Goal: Transaction & Acquisition: Purchase product/service

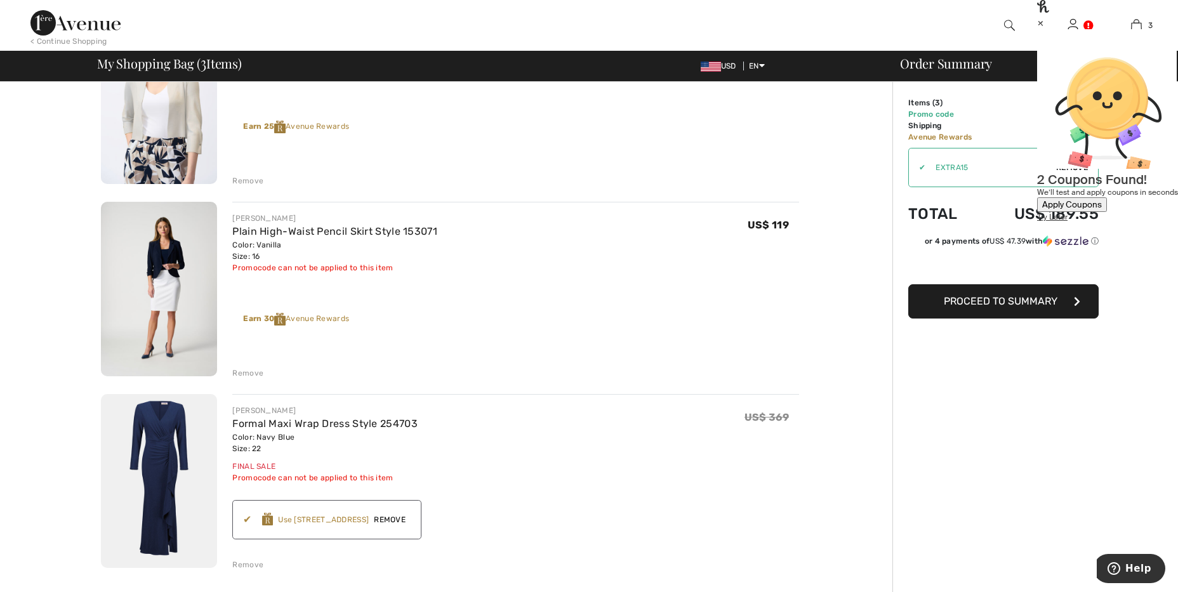
scroll to position [265, 0]
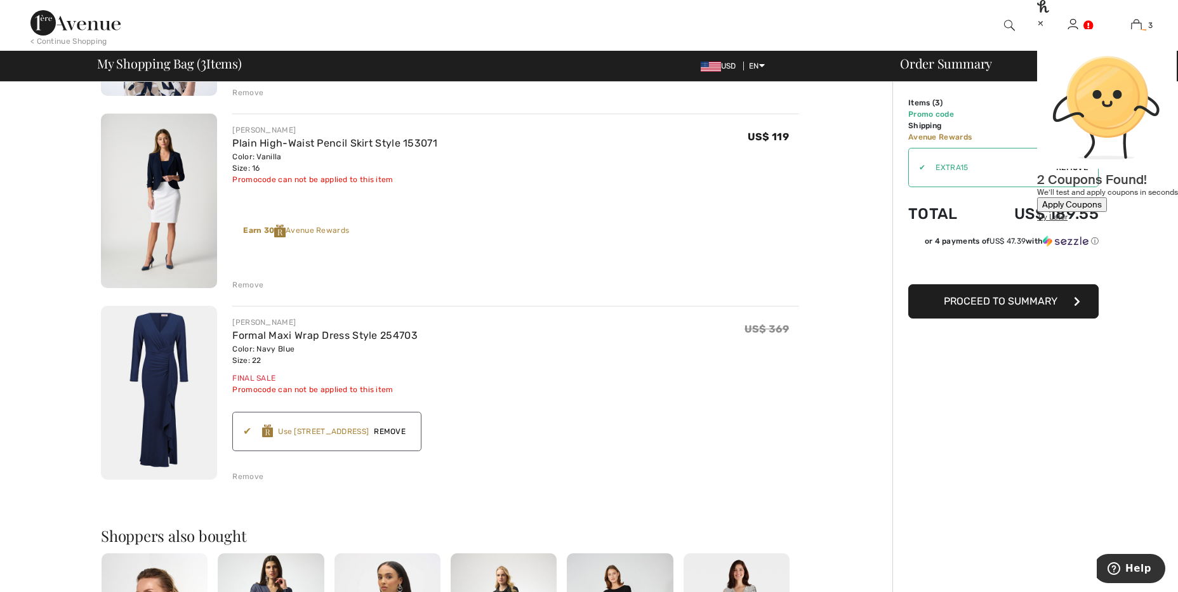
click at [1156, 25] on div "×" at bounding box center [1107, 22] width 141 height 13
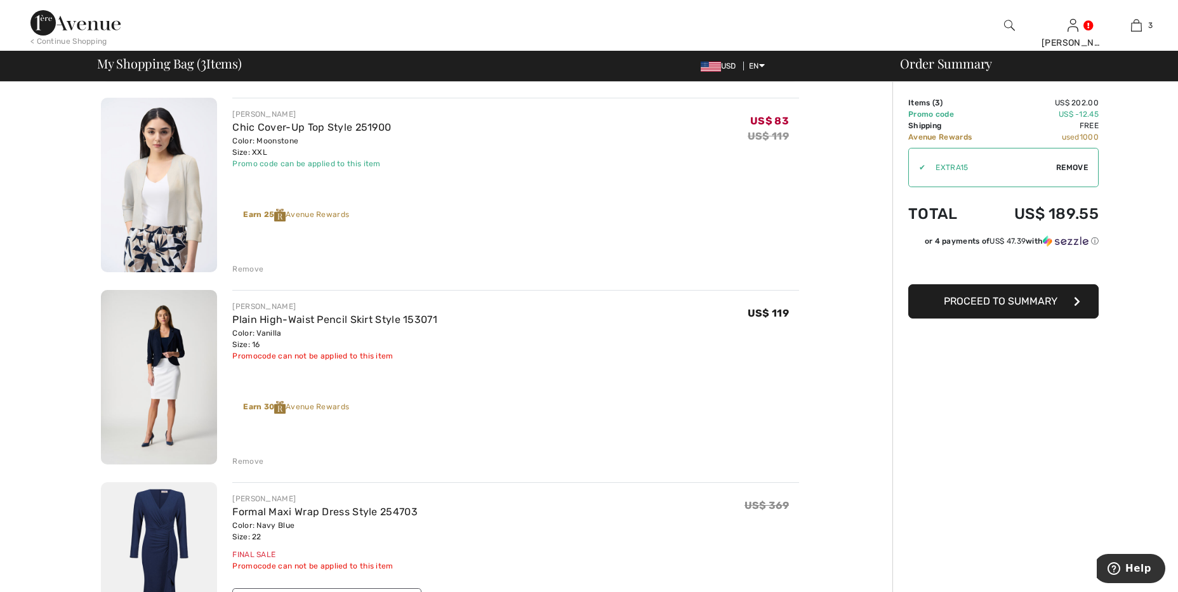
scroll to position [0, 0]
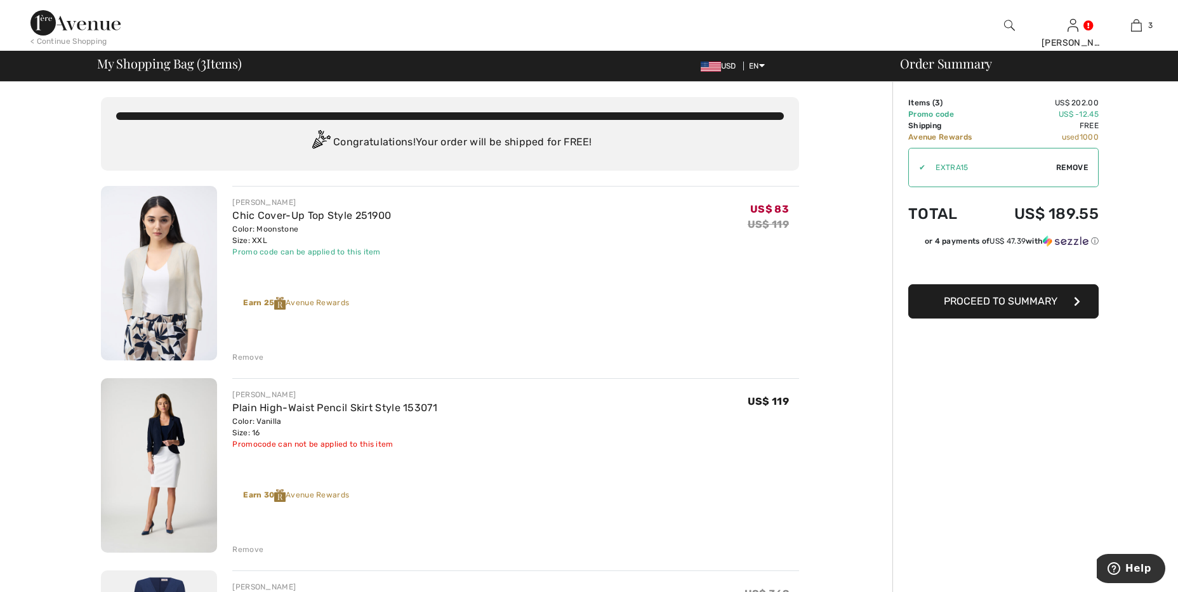
click at [118, 25] on img at bounding box center [75, 22] width 90 height 25
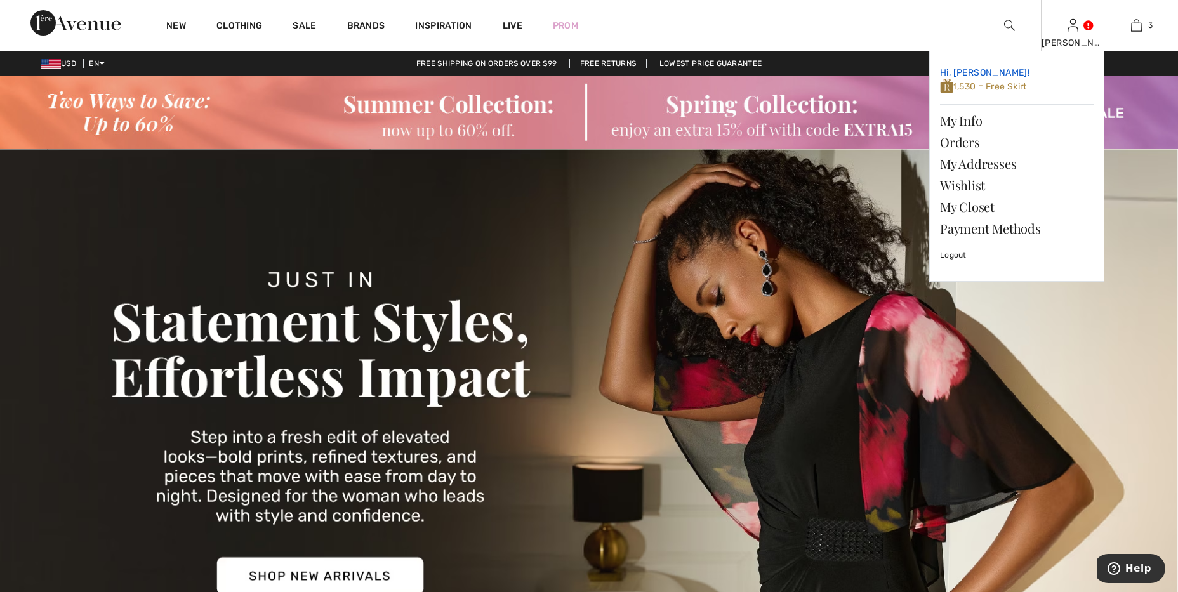
click at [994, 90] on span "1,530 = Free Skirt" at bounding box center [983, 86] width 87 height 11
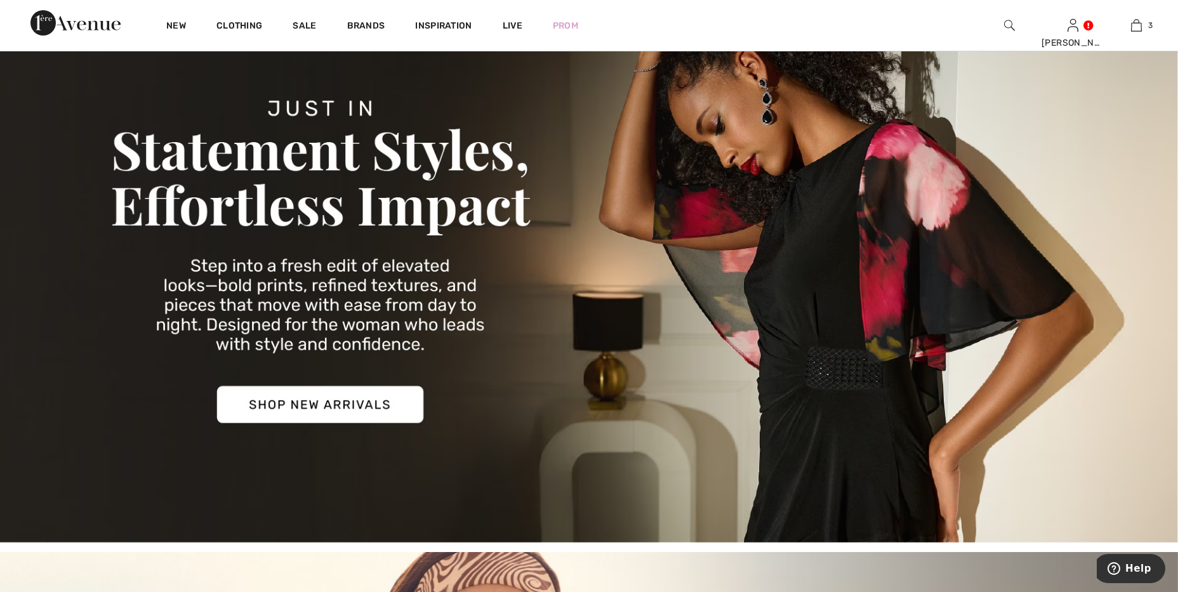
scroll to position [177, 0]
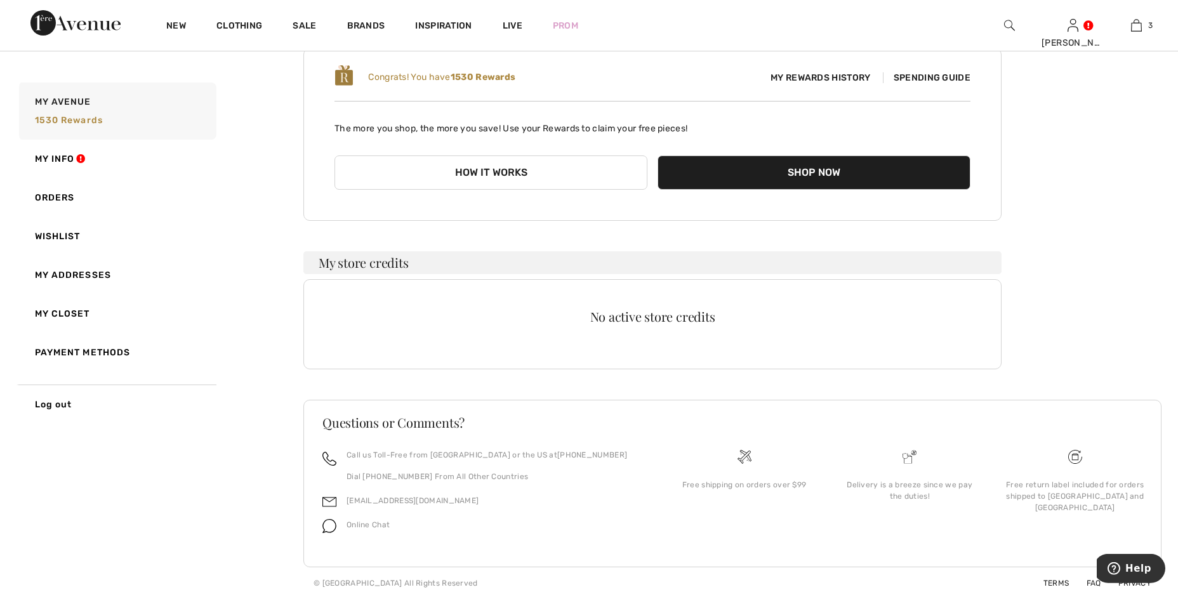
scroll to position [140, 0]
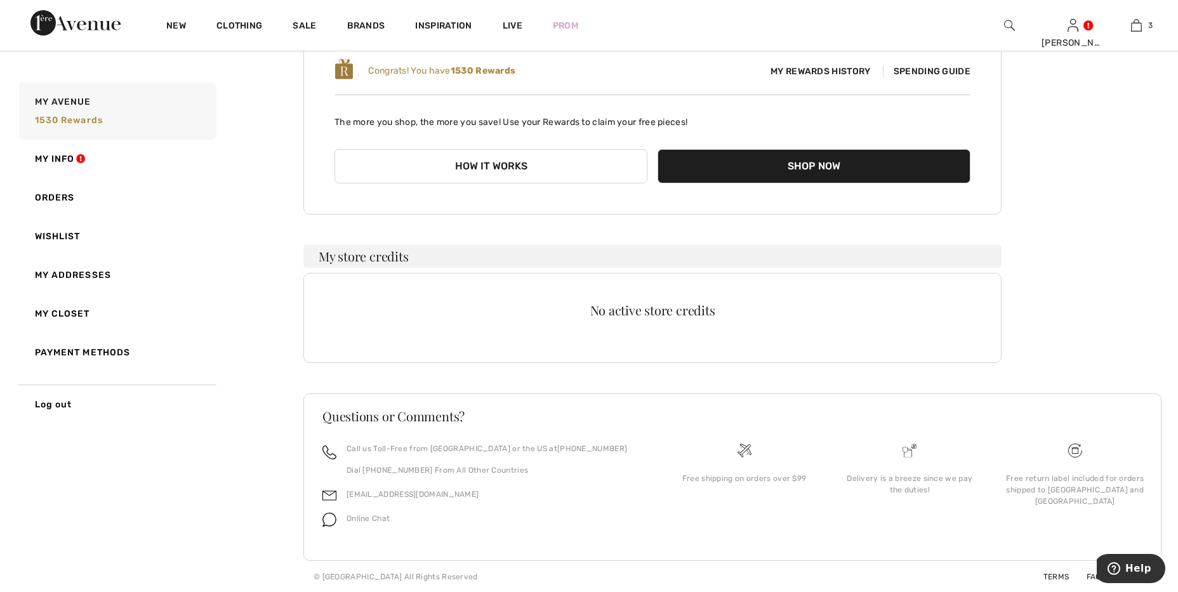
click at [916, 74] on span "Spending Guide" at bounding box center [927, 71] width 88 height 11
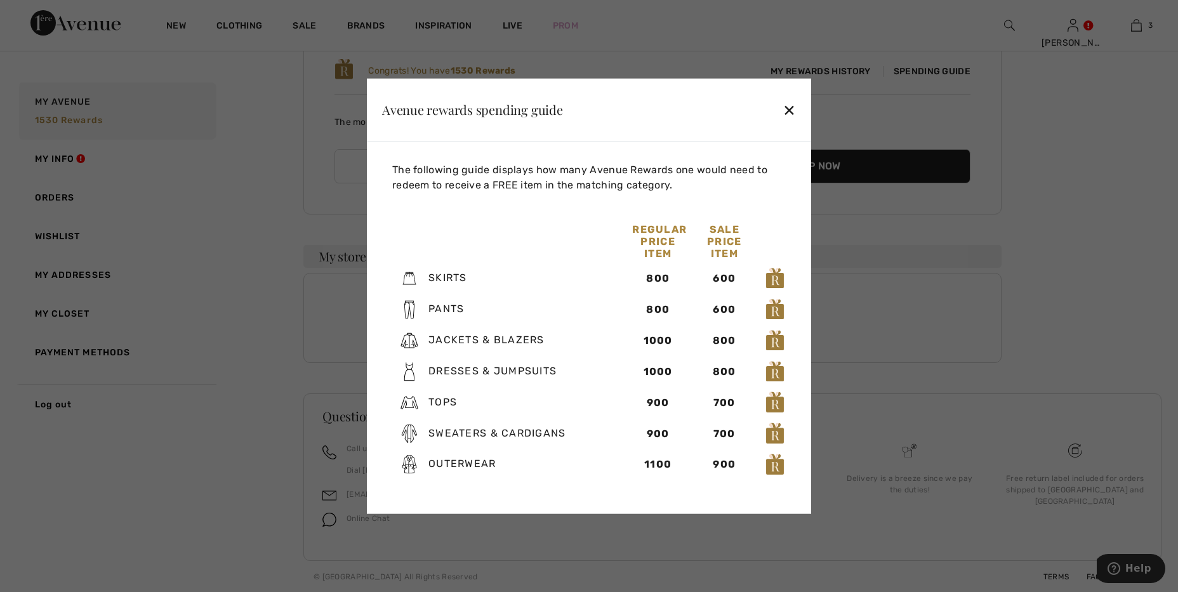
click at [787, 112] on div "✕" at bounding box center [789, 110] width 13 height 27
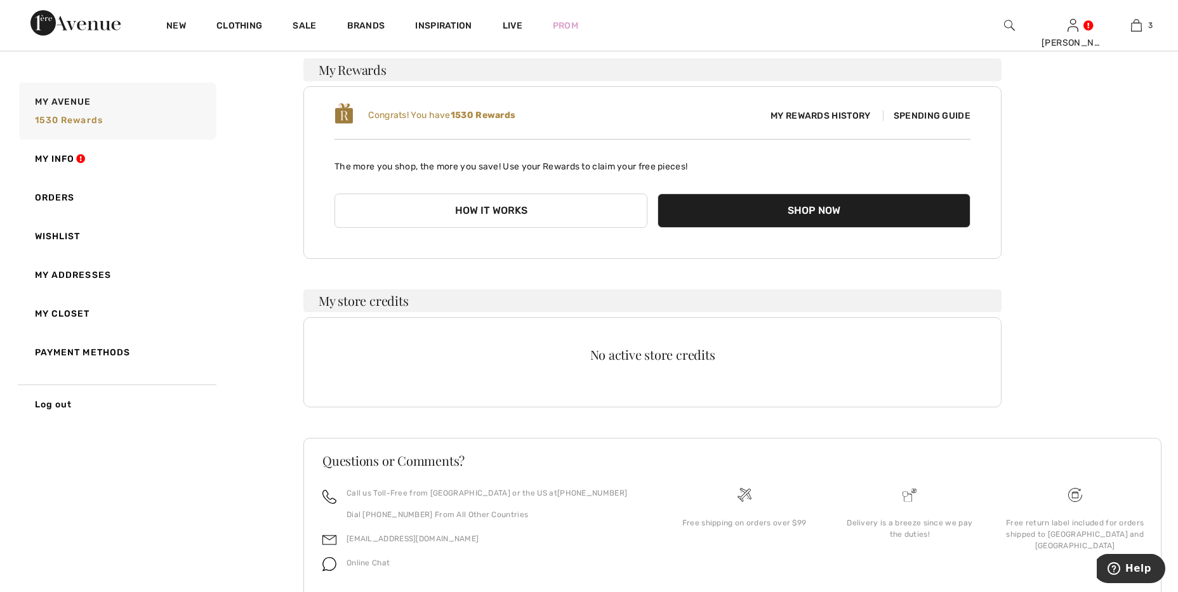
scroll to position [0, 0]
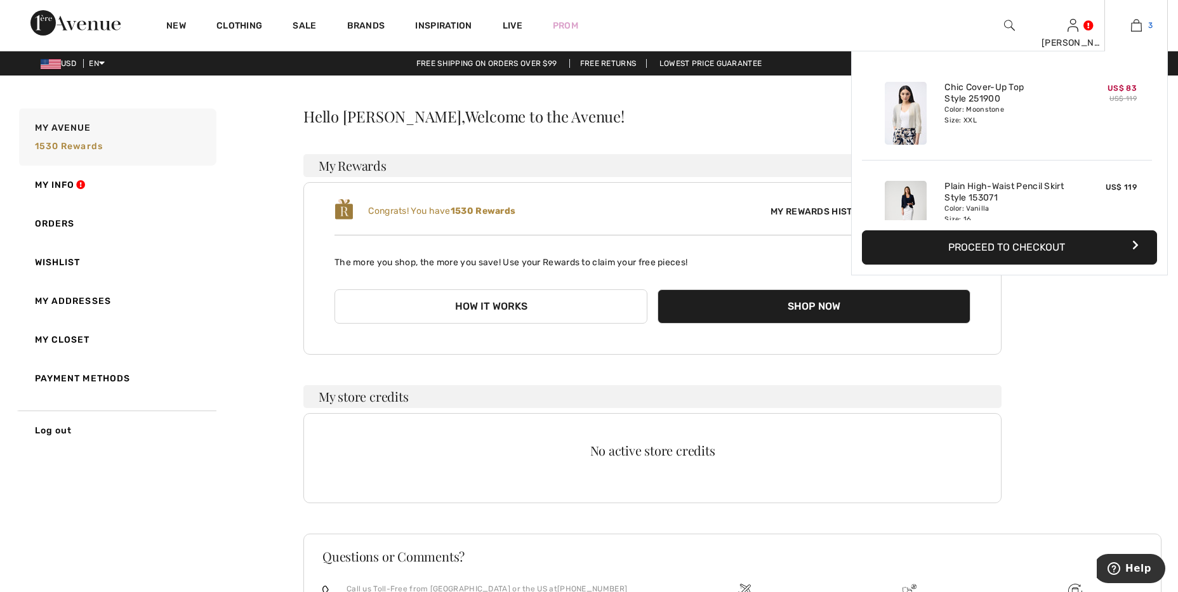
click at [1135, 32] on img at bounding box center [1136, 25] width 11 height 15
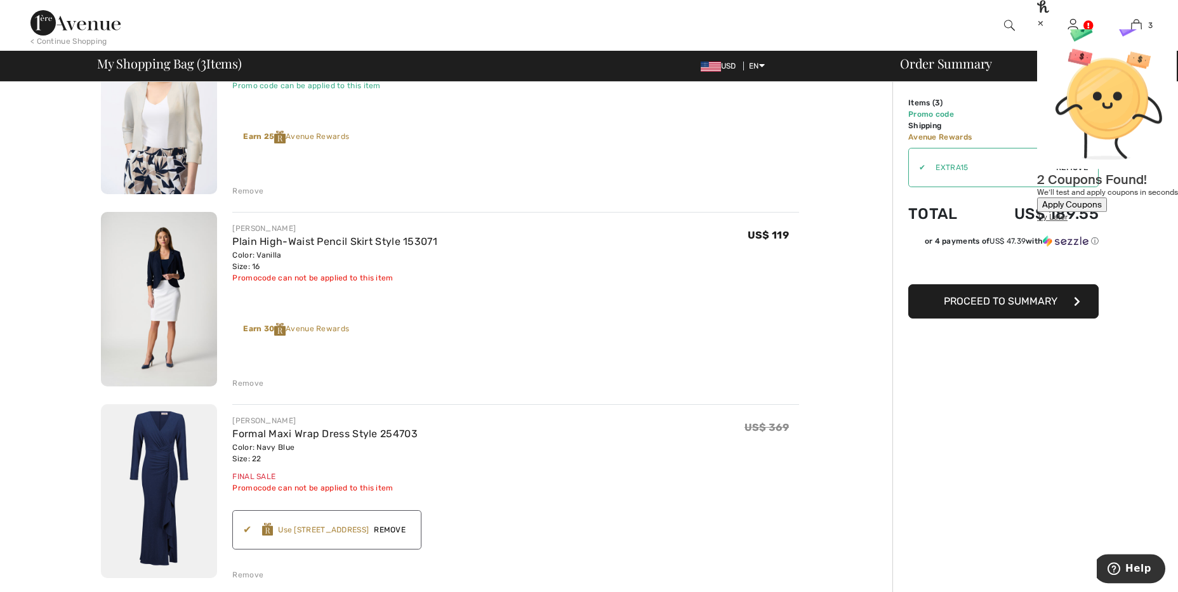
scroll to position [88, 0]
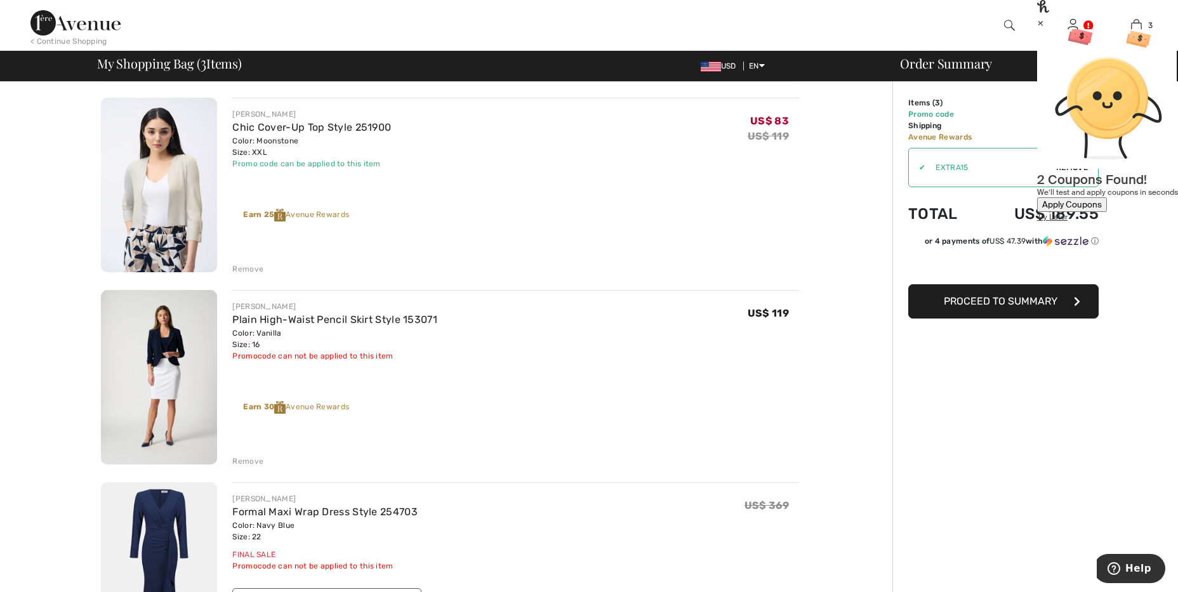
click at [192, 199] on img at bounding box center [159, 185] width 116 height 175
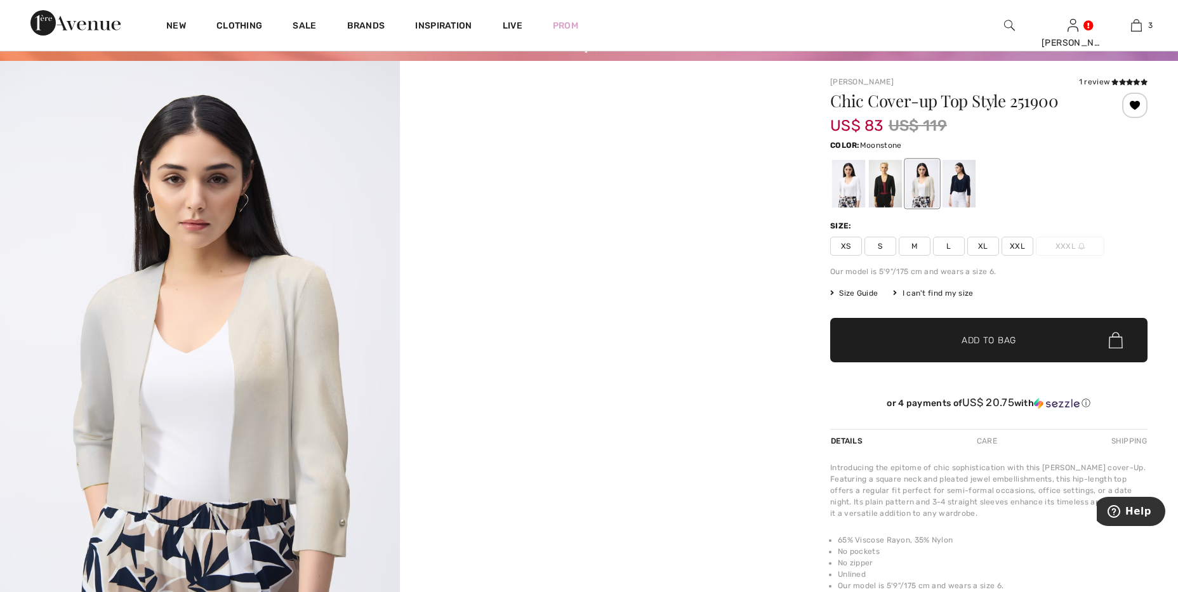
scroll to position [177, 0]
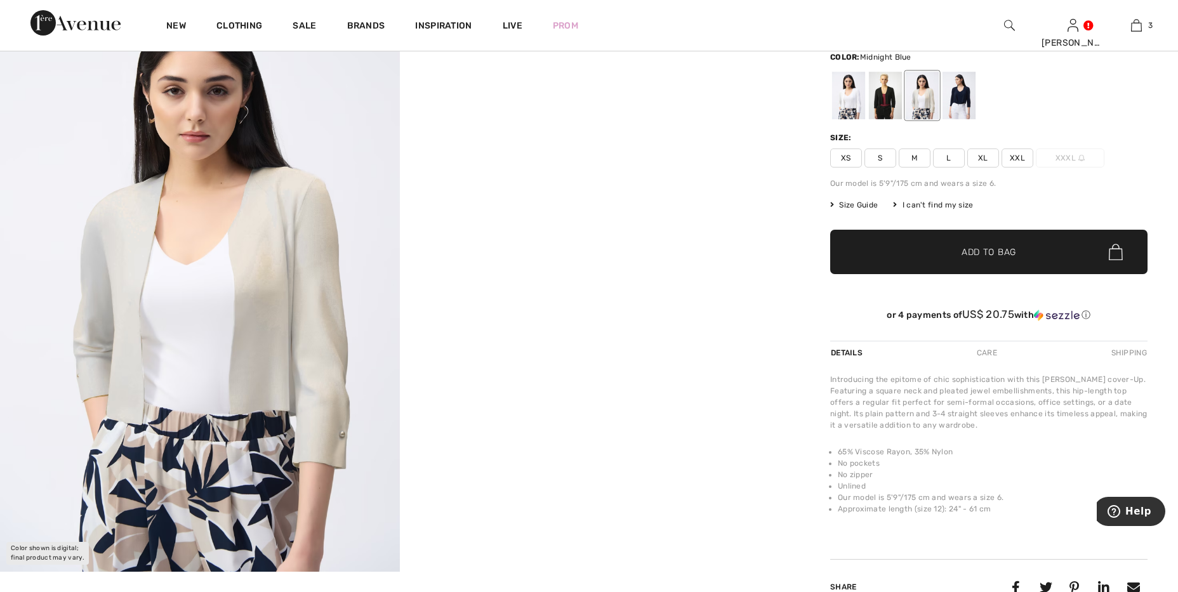
click at [955, 97] on div at bounding box center [959, 96] width 33 height 48
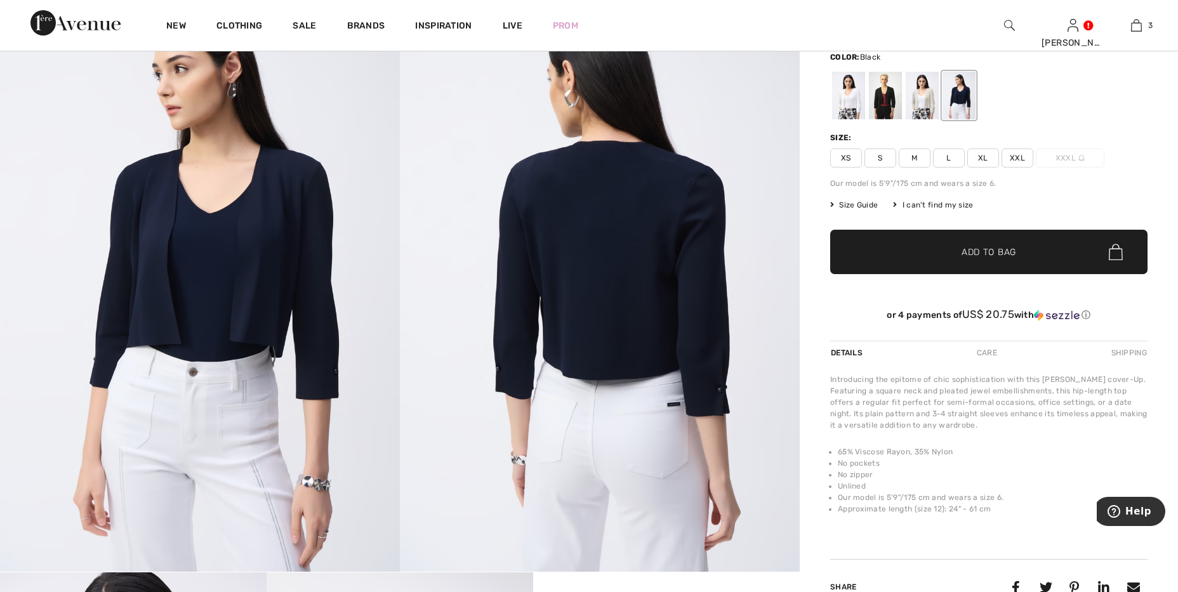
click at [901, 100] on div at bounding box center [885, 96] width 33 height 48
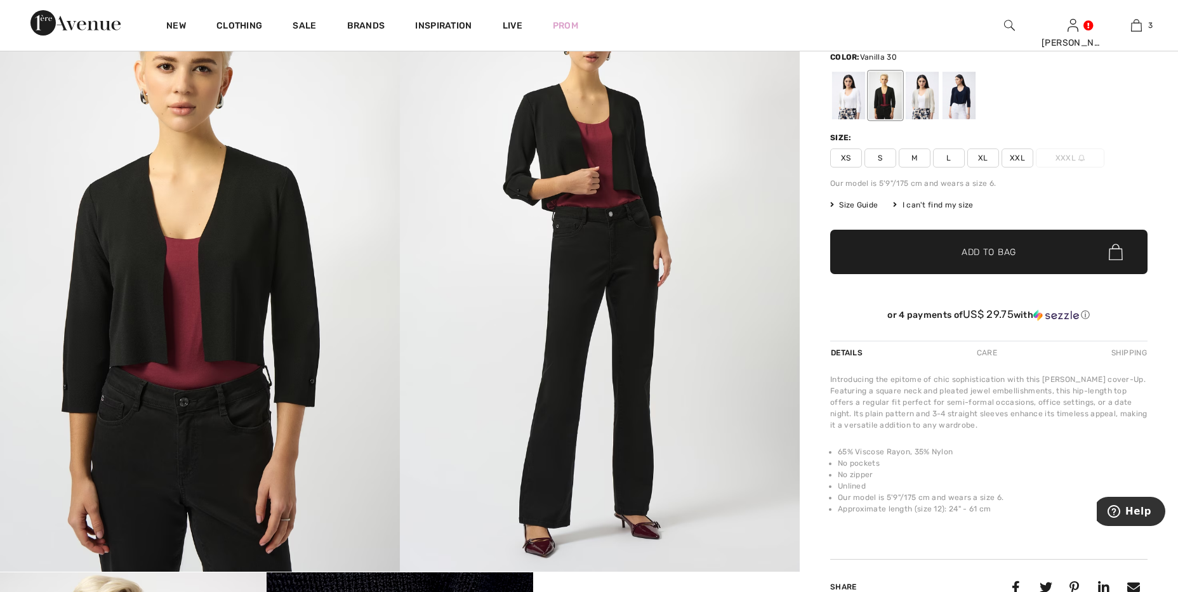
click at [853, 103] on div at bounding box center [848, 96] width 33 height 48
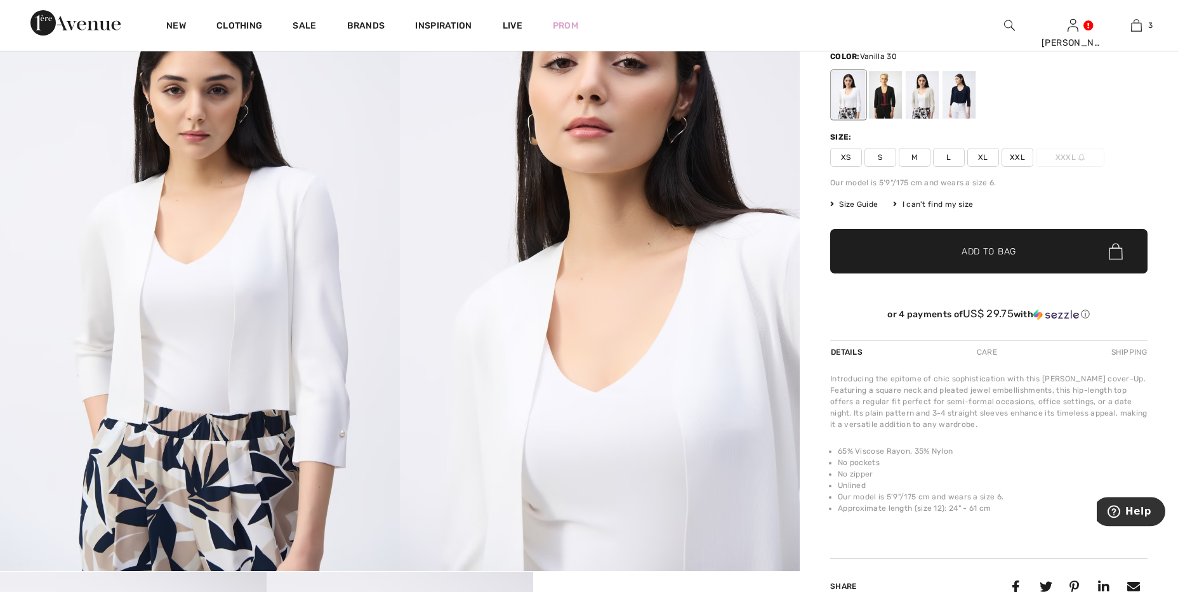
scroll to position [88, 0]
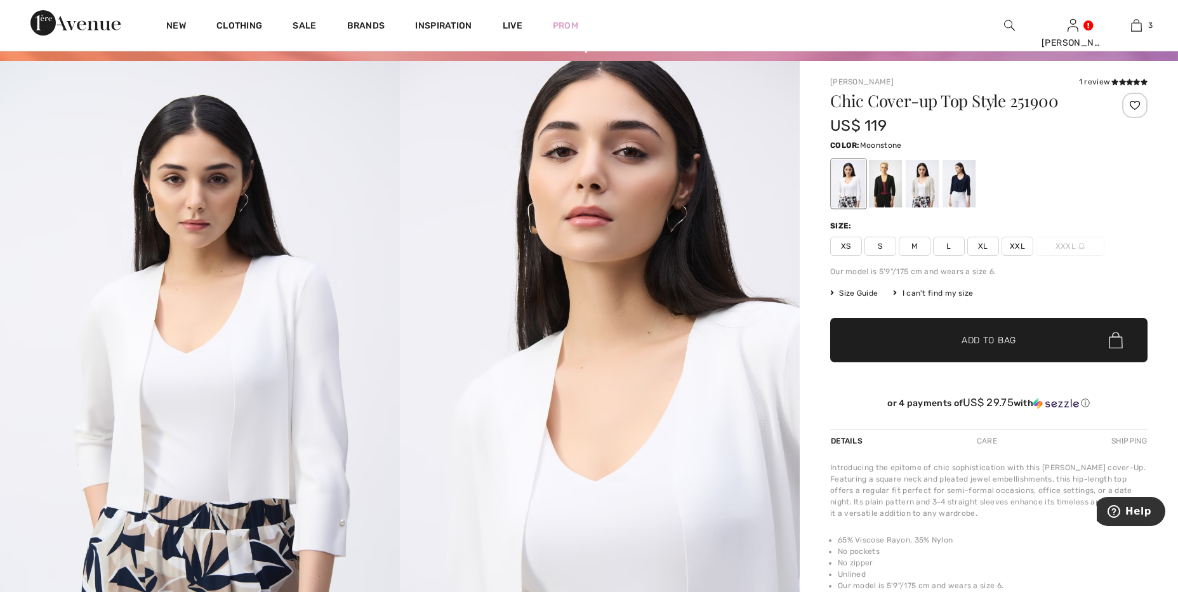
click at [915, 190] on div at bounding box center [922, 184] width 33 height 48
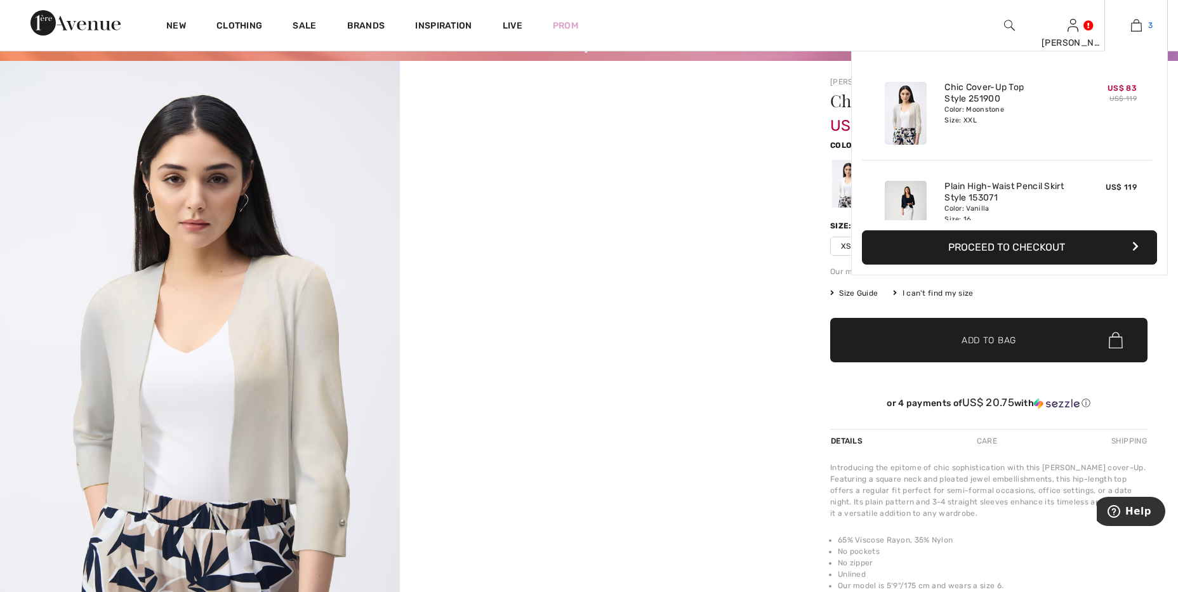
click at [1131, 26] on img at bounding box center [1136, 25] width 11 height 15
